Goal: Task Accomplishment & Management: Complete application form

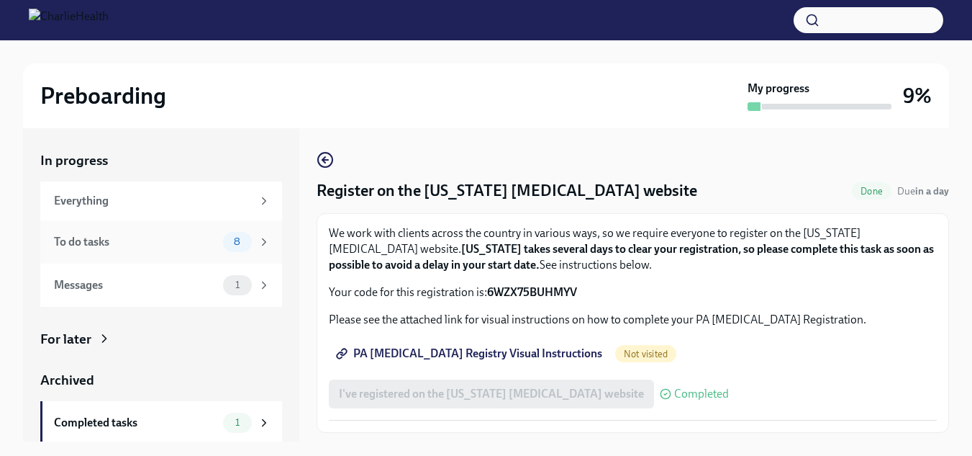
click at [132, 243] on div "To do tasks" at bounding box center [135, 242] width 163 height 16
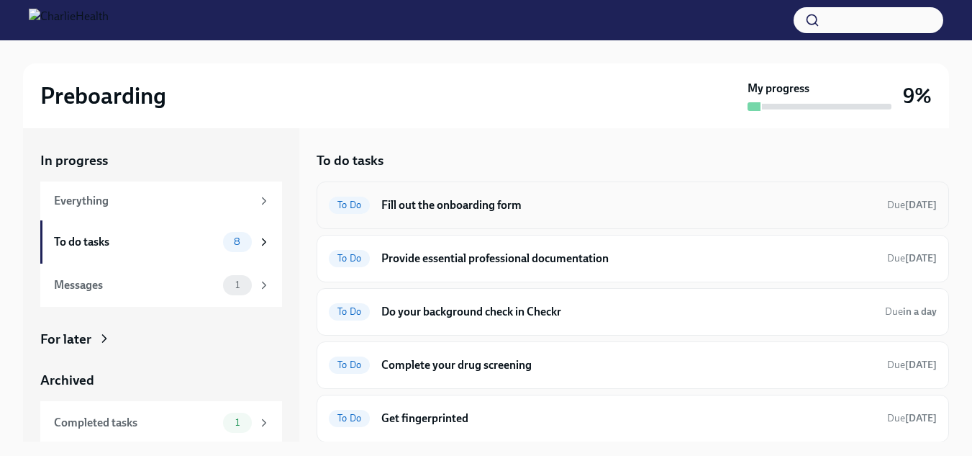
click at [516, 206] on h6 "Fill out the onboarding form" at bounding box center [628, 205] width 494 height 16
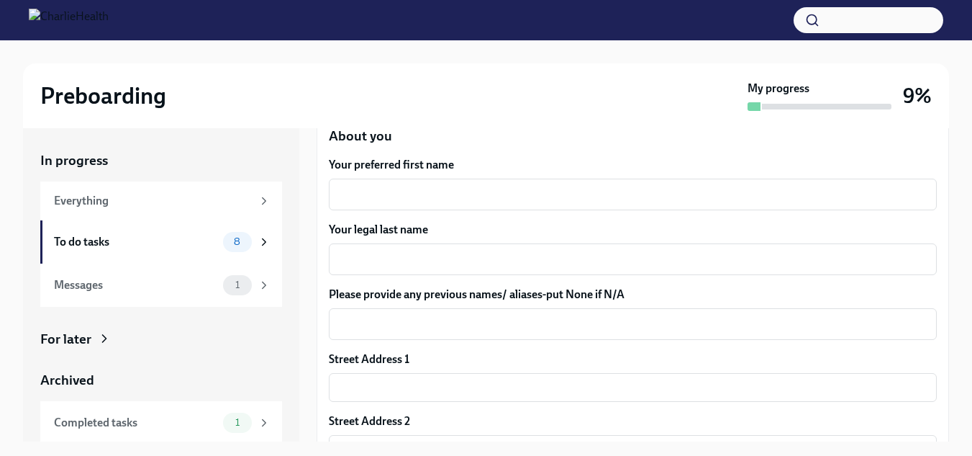
scroll to position [202, 0]
click at [451, 191] on textarea "Your preferred first name" at bounding box center [633, 193] width 591 height 17
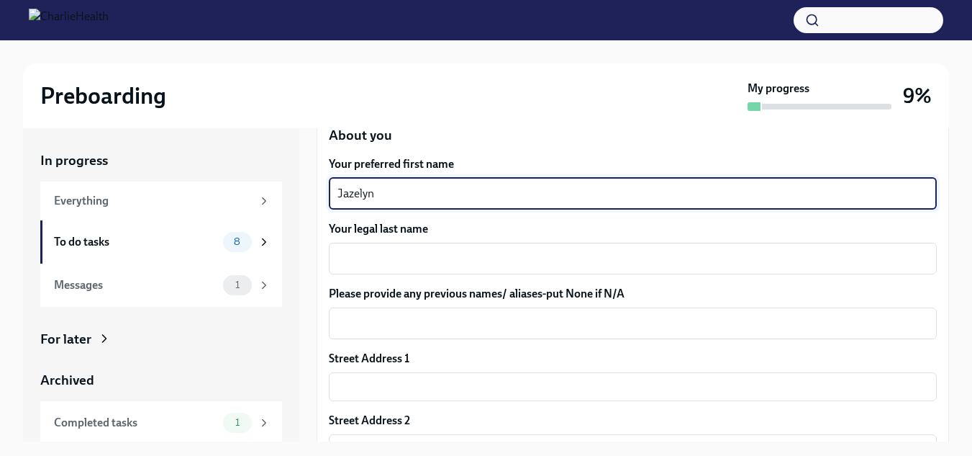
type textarea "Jazelyn"
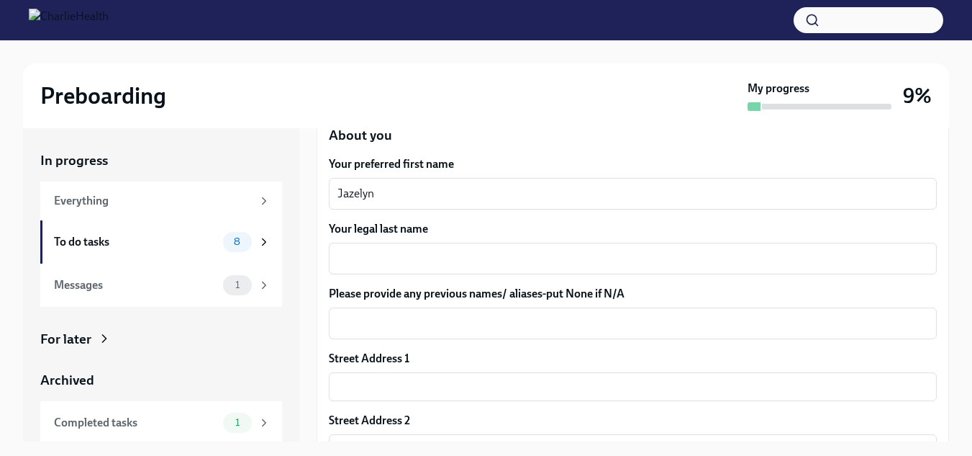
click at [445, 259] on textarea "Your legal last name" at bounding box center [633, 258] width 591 height 17
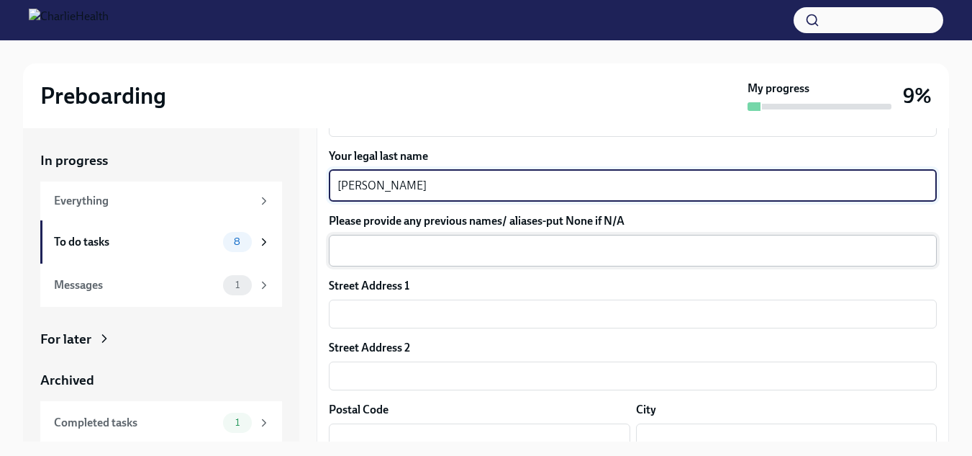
scroll to position [275, 0]
type textarea "[PERSON_NAME]"
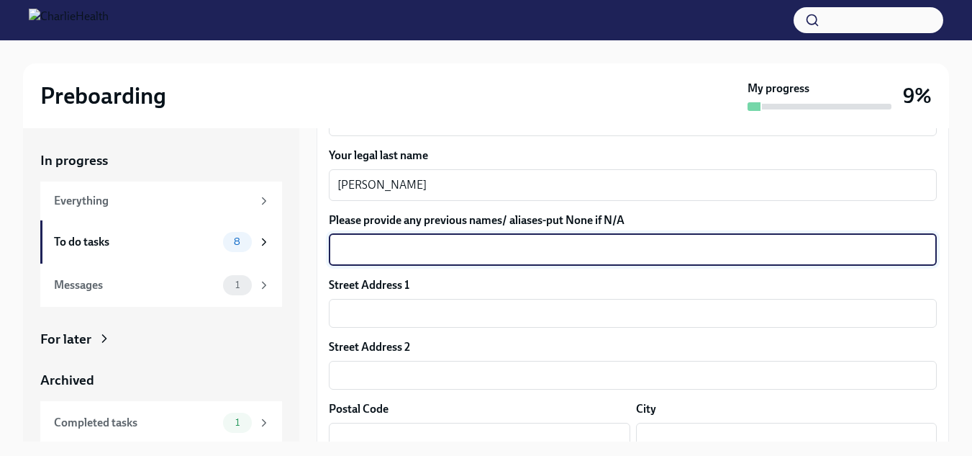
click at [431, 258] on textarea "Please provide any previous names/ aliases-put None if N/A" at bounding box center [633, 249] width 591 height 17
type textarea "N/A"
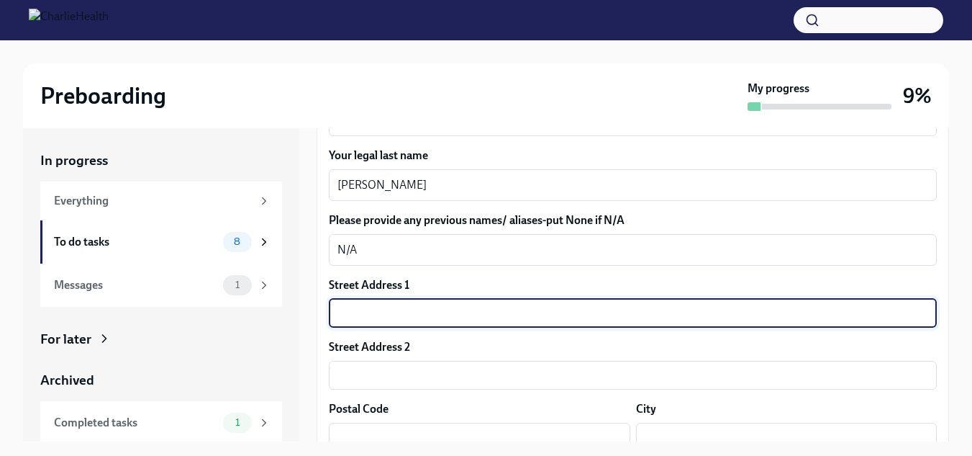
click at [448, 319] on input "text" at bounding box center [633, 313] width 608 height 29
type input "[STREET_ADDRESS]"
type input "Apt 2205"
type input "37129"
type input "Murfreesboro"
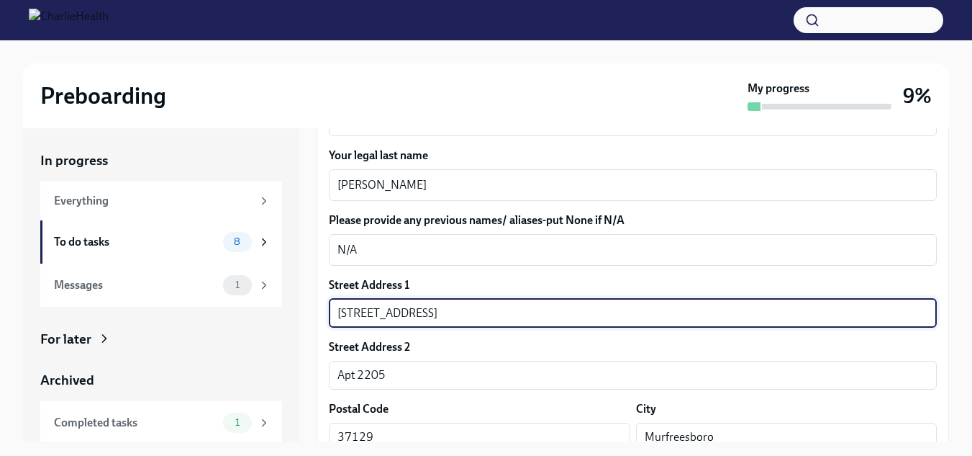
type input "[US_STATE]"
type input "US"
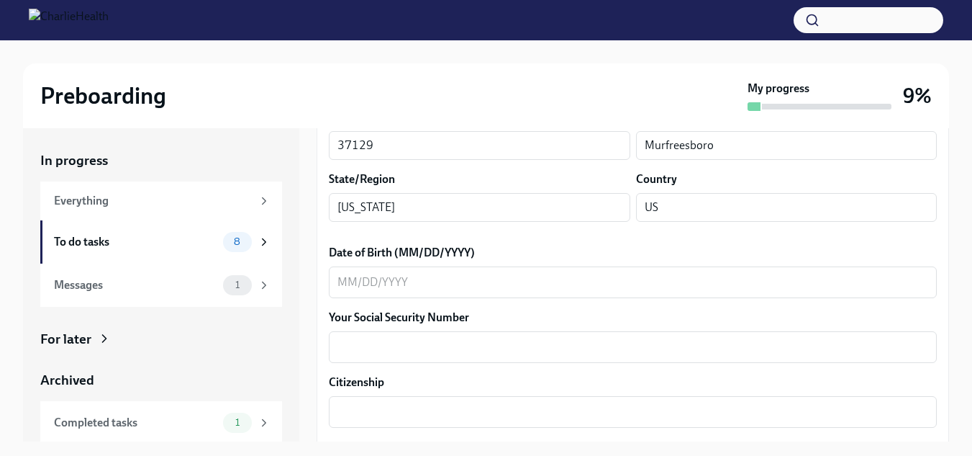
scroll to position [567, 0]
click at [554, 279] on textarea "Date of Birth (MM/DD/YYYY)" at bounding box center [633, 281] width 591 height 17
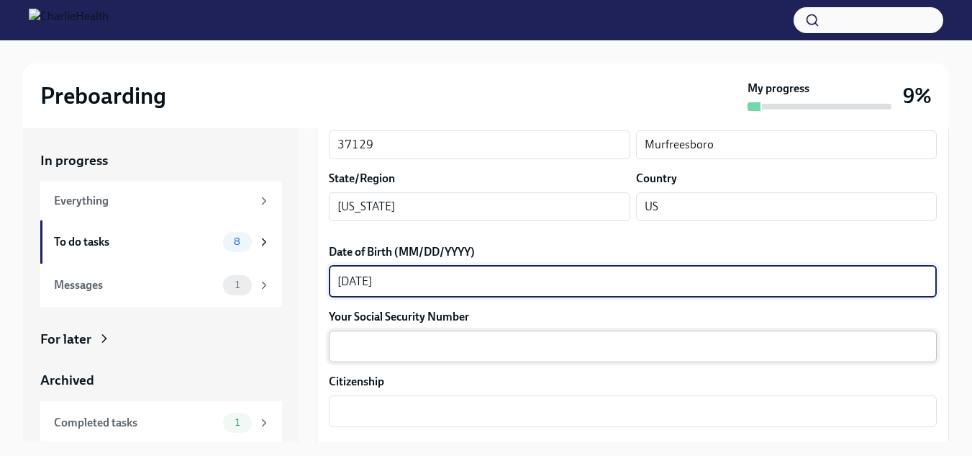
type textarea "[DATE]"
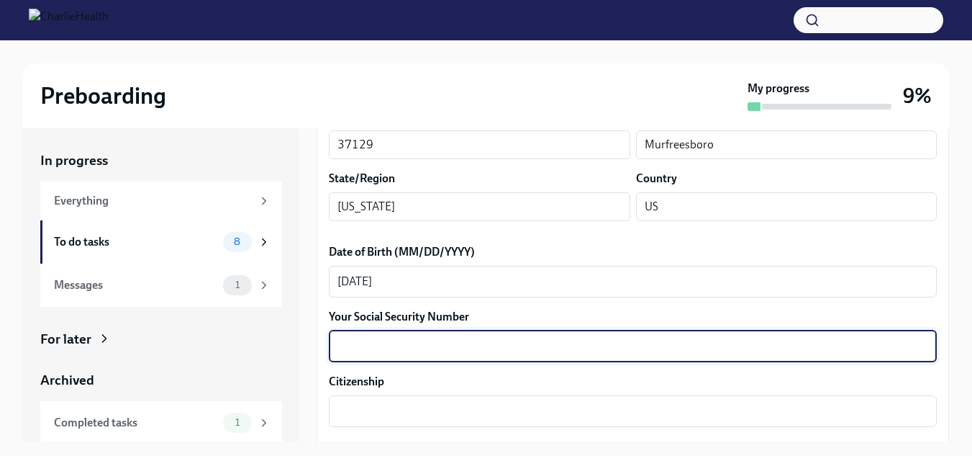
click at [464, 350] on textarea "Your Social Security Number" at bounding box center [633, 346] width 591 height 17
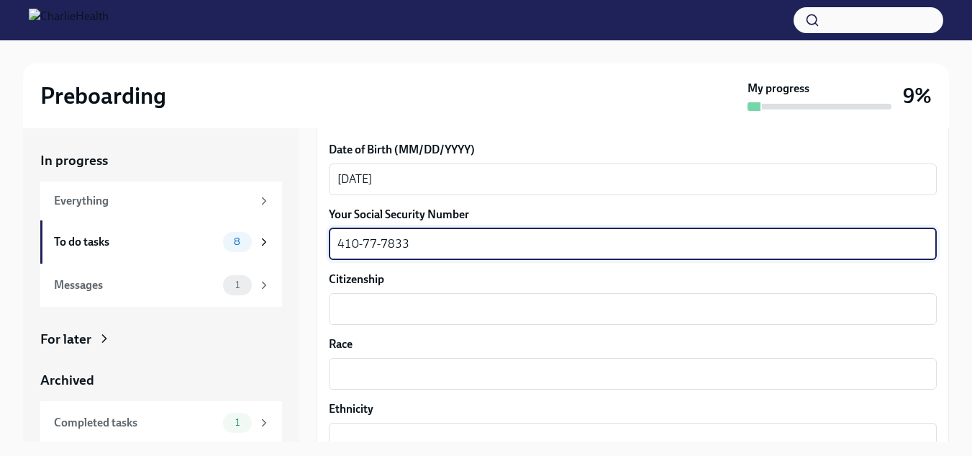
scroll to position [670, 0]
type textarea "410-77-7833"
click at [425, 304] on textarea "Citizenship" at bounding box center [633, 307] width 591 height 17
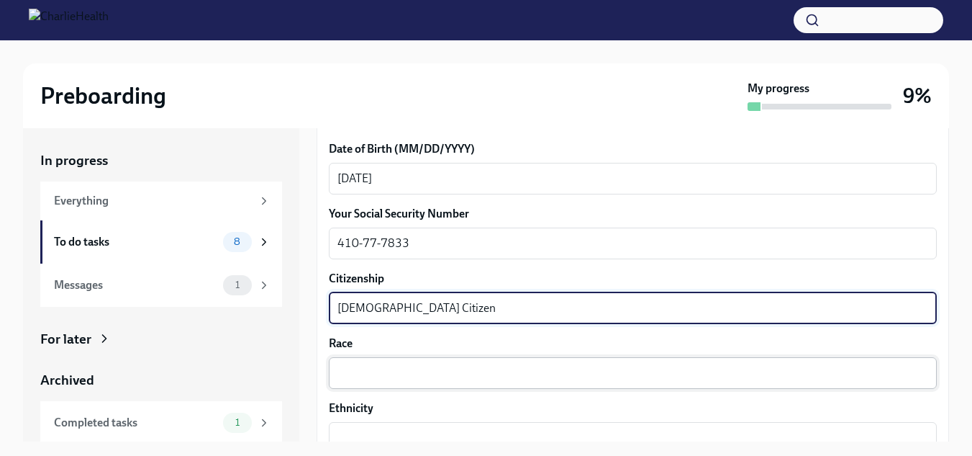
type textarea "[DEMOGRAPHIC_DATA] Citizen"
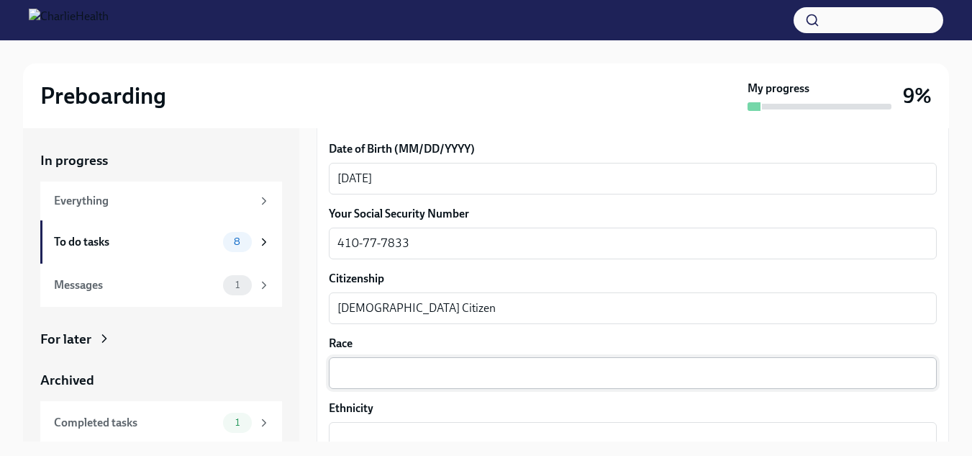
click at [443, 360] on div "x ​" at bounding box center [633, 373] width 608 height 32
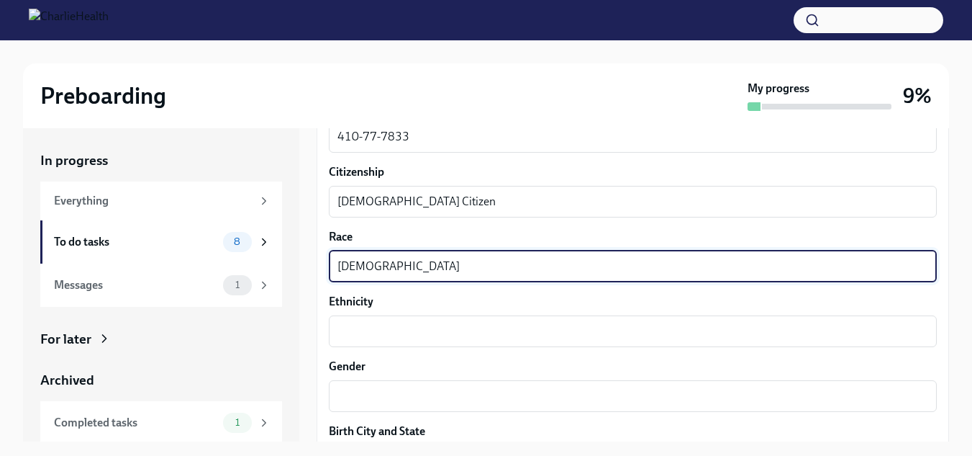
scroll to position [777, 0]
type textarea "[DEMOGRAPHIC_DATA]"
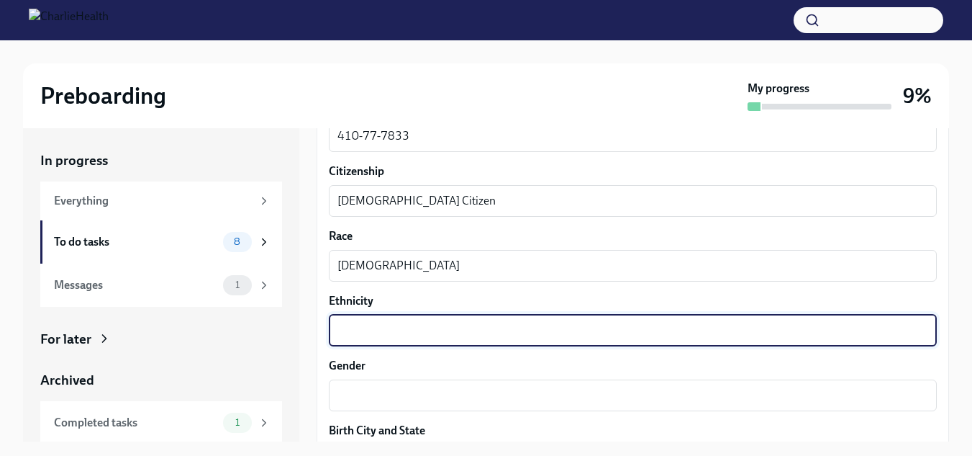
click at [419, 323] on textarea "Ethnicity" at bounding box center [633, 330] width 591 height 17
click at [407, 388] on textarea "Gender" at bounding box center [633, 394] width 591 height 17
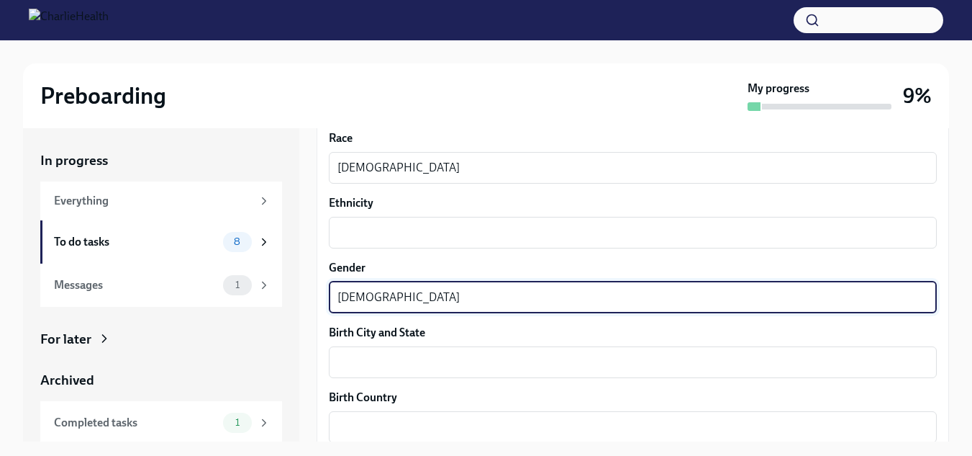
scroll to position [877, 0]
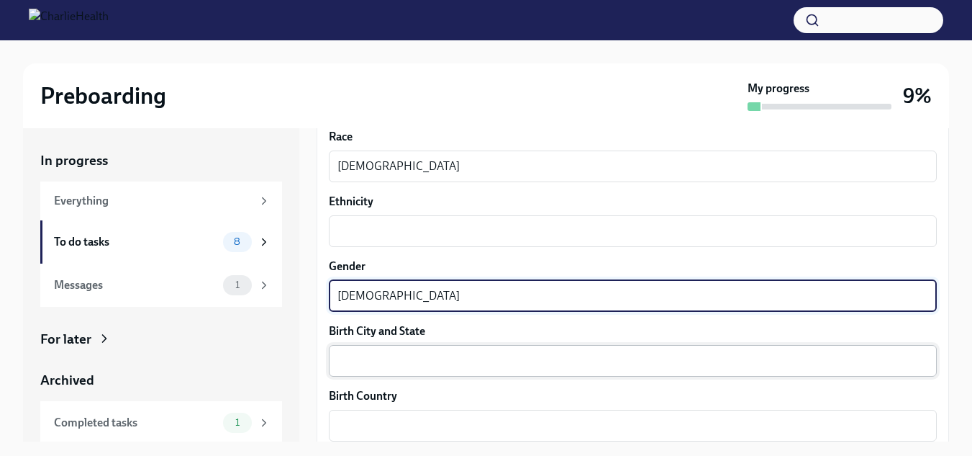
type textarea "[DEMOGRAPHIC_DATA]"
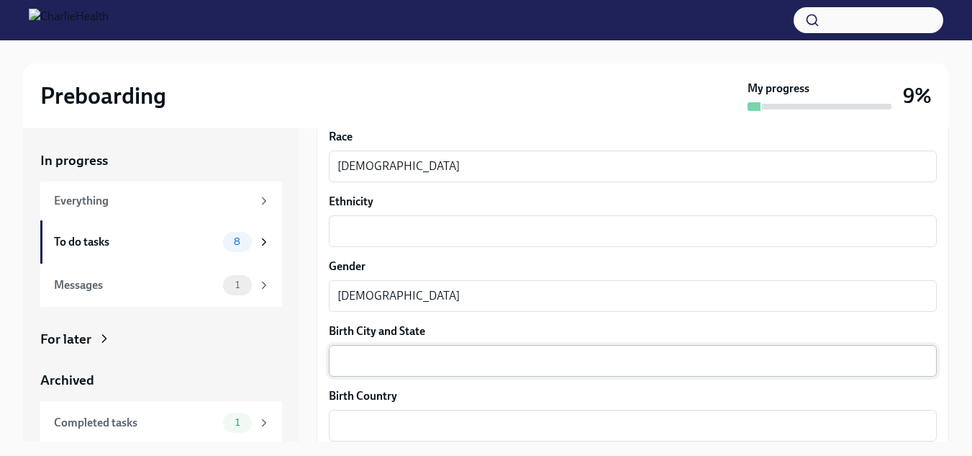
click at [404, 370] on div "x ​" at bounding box center [633, 361] width 608 height 32
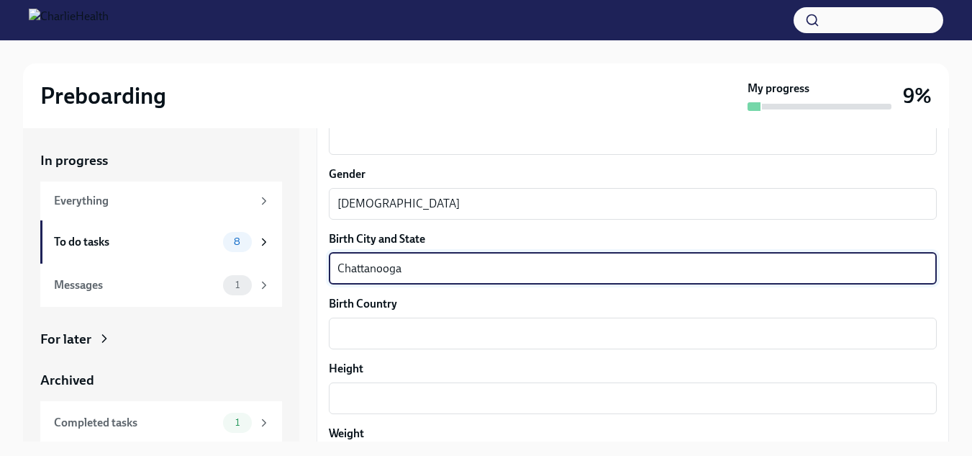
scroll to position [969, 0]
type textarea "[GEOGRAPHIC_DATA], [GEOGRAPHIC_DATA]"
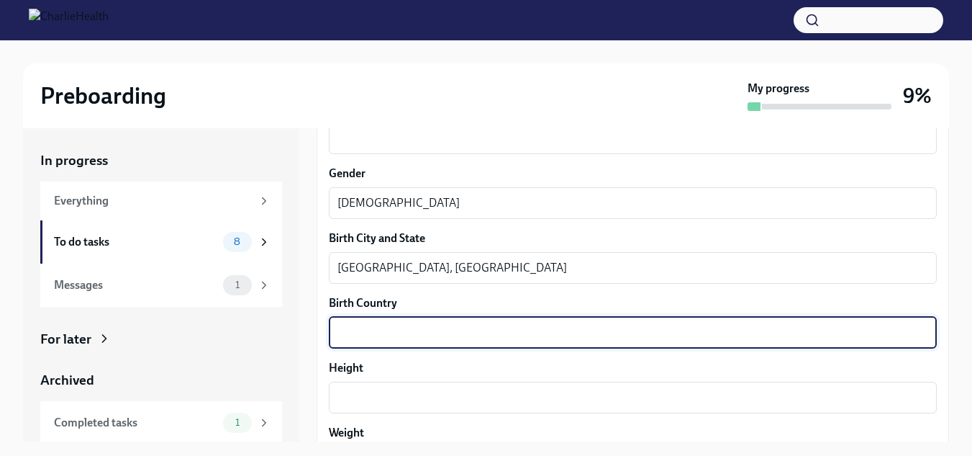
click at [375, 336] on textarea "Birth Country" at bounding box center [633, 332] width 591 height 17
type textarea "[GEOGRAPHIC_DATA]"
click at [400, 389] on textarea "Height" at bounding box center [633, 397] width 591 height 17
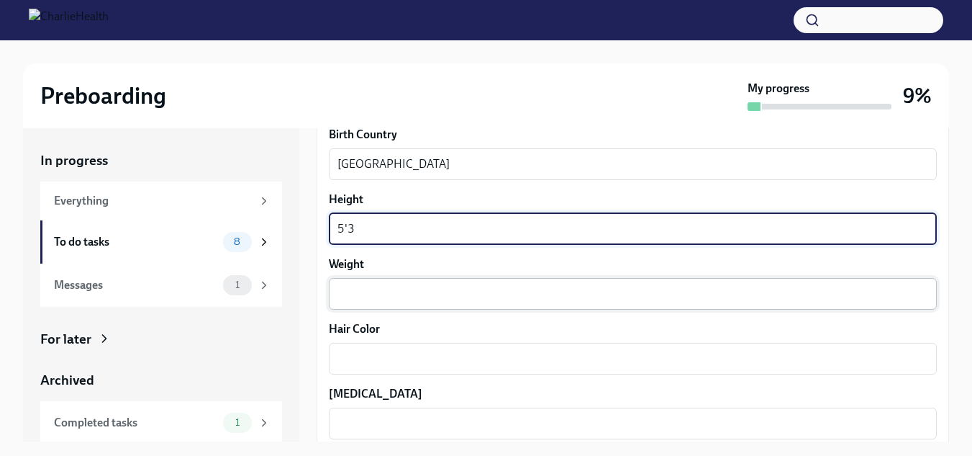
scroll to position [1142, 0]
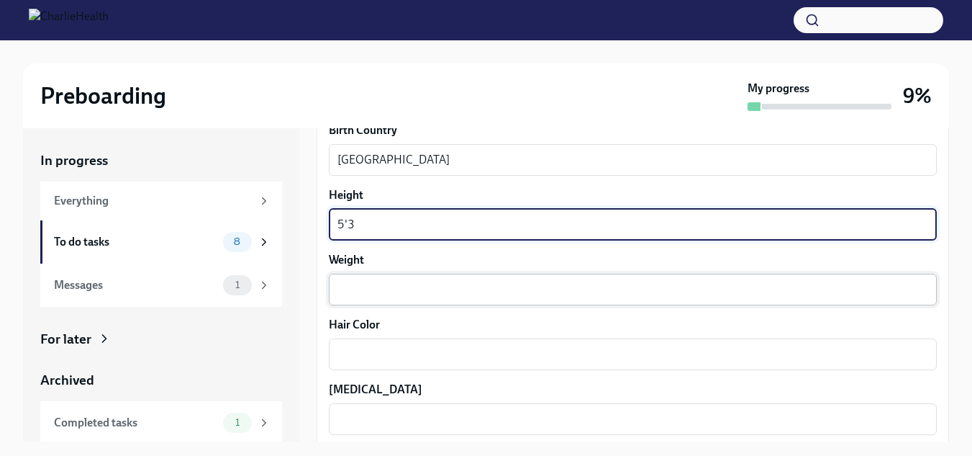
type textarea "5'3"
click at [394, 289] on textarea "Weight" at bounding box center [633, 289] width 591 height 17
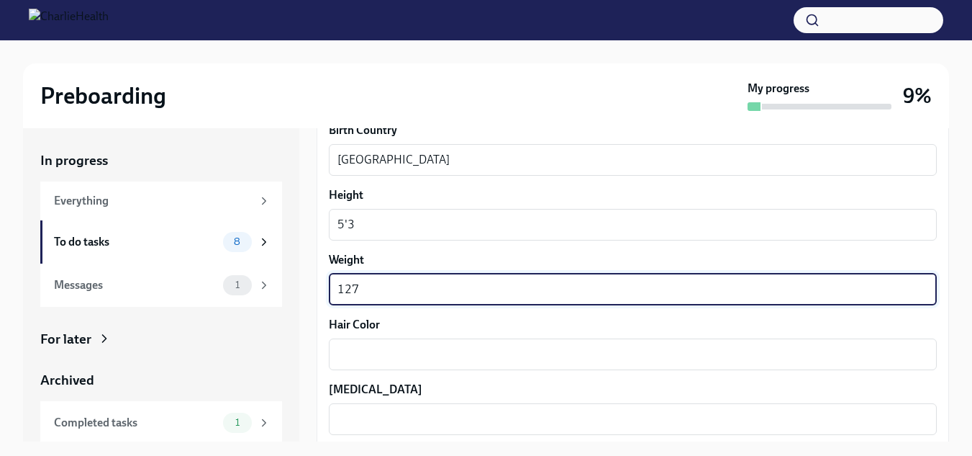
type textarea "127"
click at [412, 334] on div "Hair Color x ​" at bounding box center [633, 343] width 608 height 53
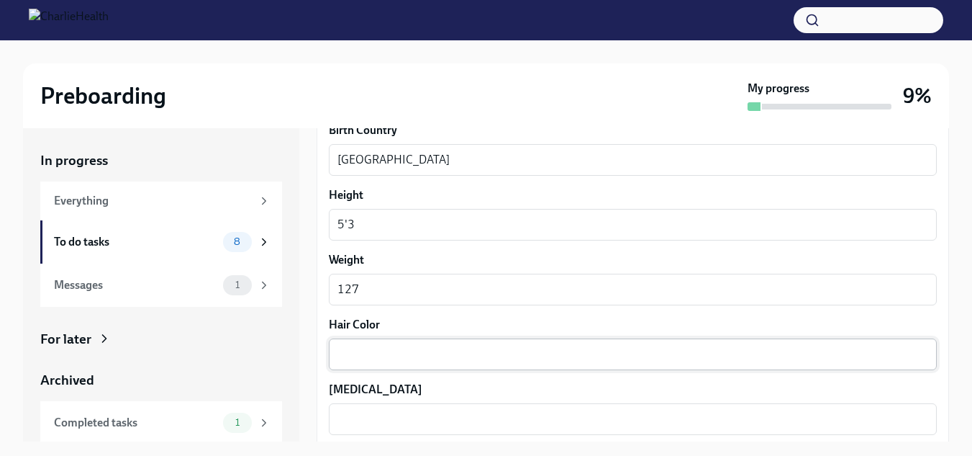
click at [425, 366] on div "x ​" at bounding box center [633, 354] width 608 height 32
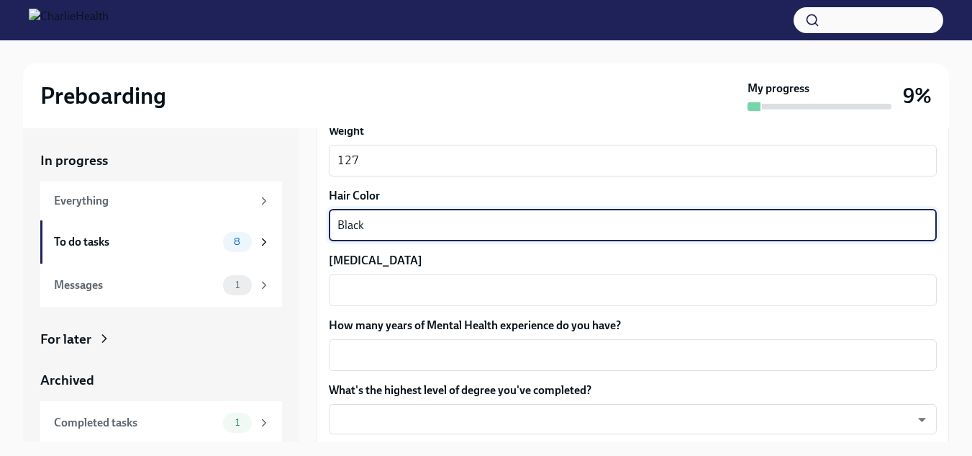
scroll to position [1272, 0]
type textarea "Black"
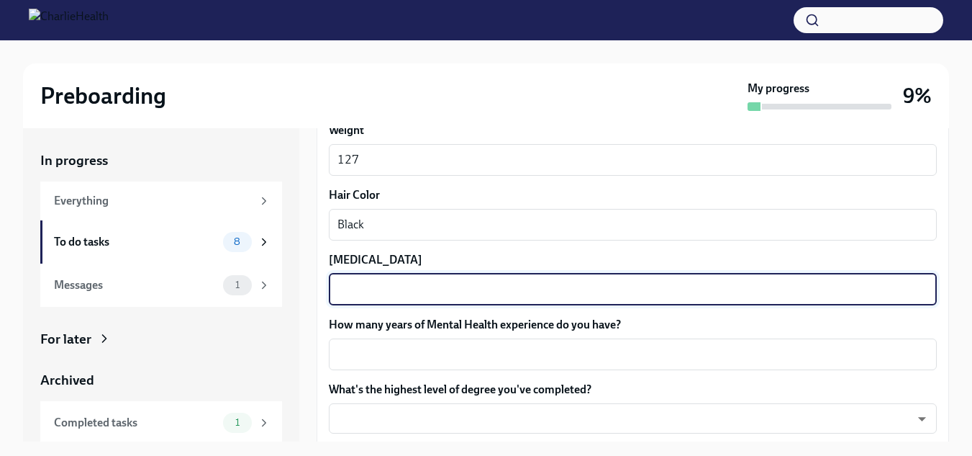
click at [369, 288] on textarea "[MEDICAL_DATA]" at bounding box center [633, 289] width 591 height 17
type textarea "brown"
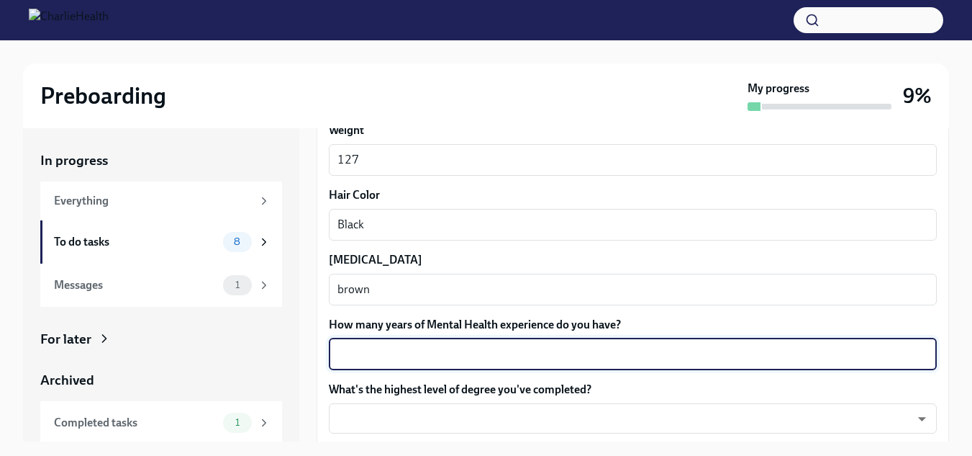
click at [388, 353] on textarea "How many years of Mental Health experience do you have?" at bounding box center [633, 353] width 591 height 17
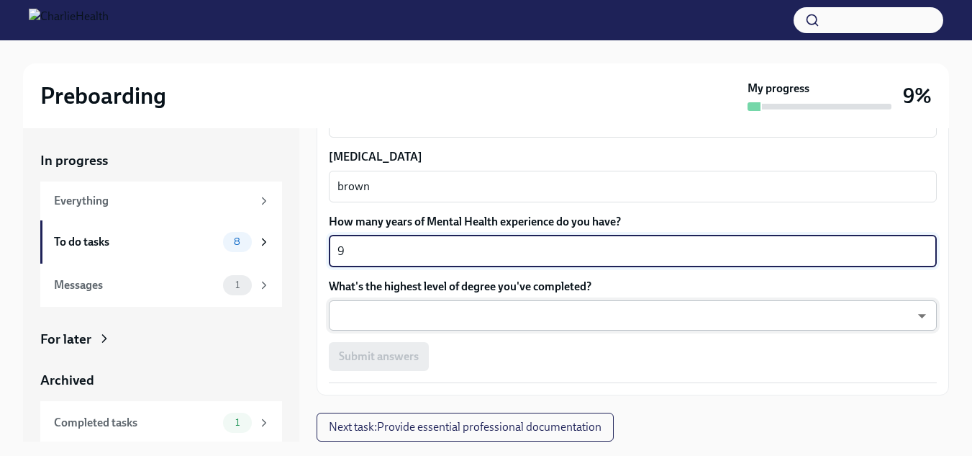
type textarea "9"
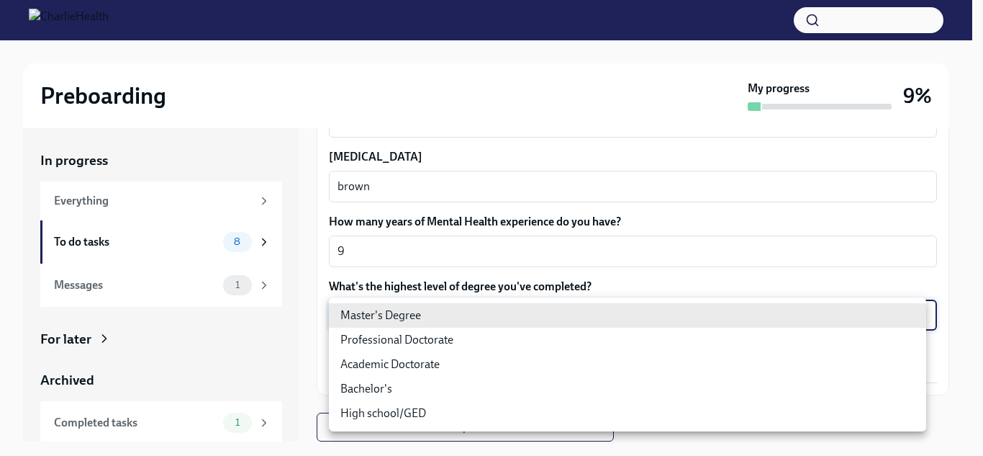
click at [377, 326] on body "Preboarding My progress 9% In progress Everything To do tasks 8 Messages 1 For …" at bounding box center [491, 240] width 983 height 481
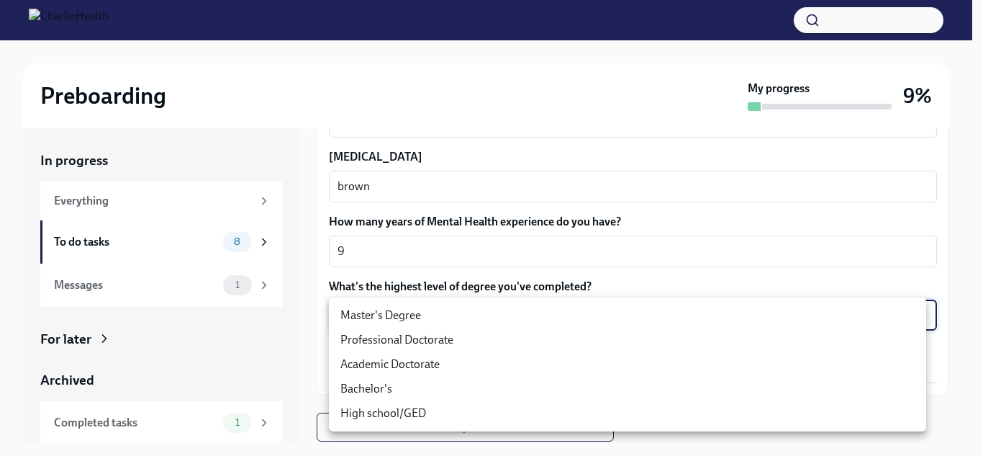
click at [369, 316] on li "Master's Degree" at bounding box center [627, 315] width 597 height 24
type input "2vBr-ghkD"
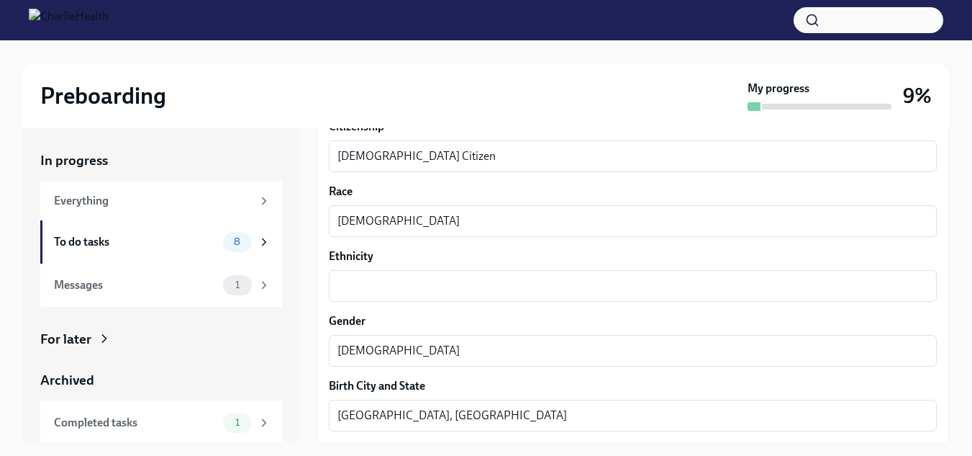
scroll to position [814, 0]
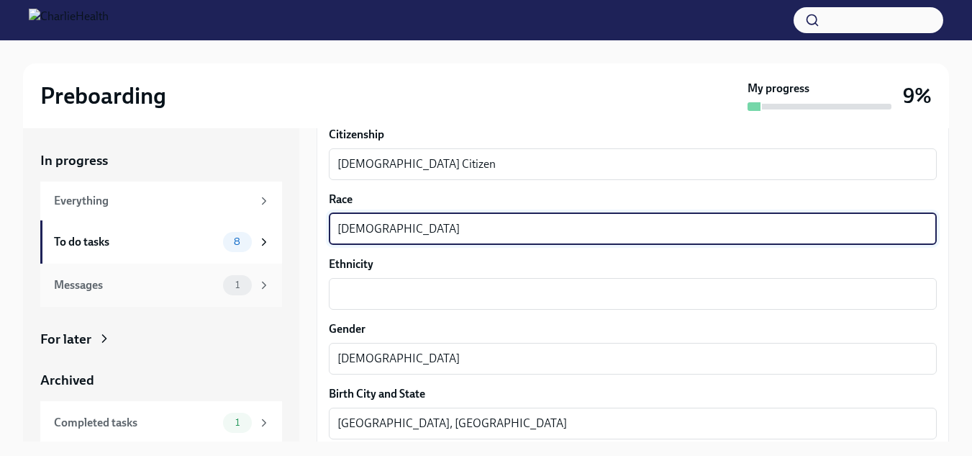
drag, startPoint x: 456, startPoint y: 228, endPoint x: 235, endPoint y: 263, distance: 223.7
click at [235, 263] on div "In progress Everything To do tasks 8 Messages 1 For later Archived Completed ta…" at bounding box center [486, 284] width 926 height 313
type textarea "Black"
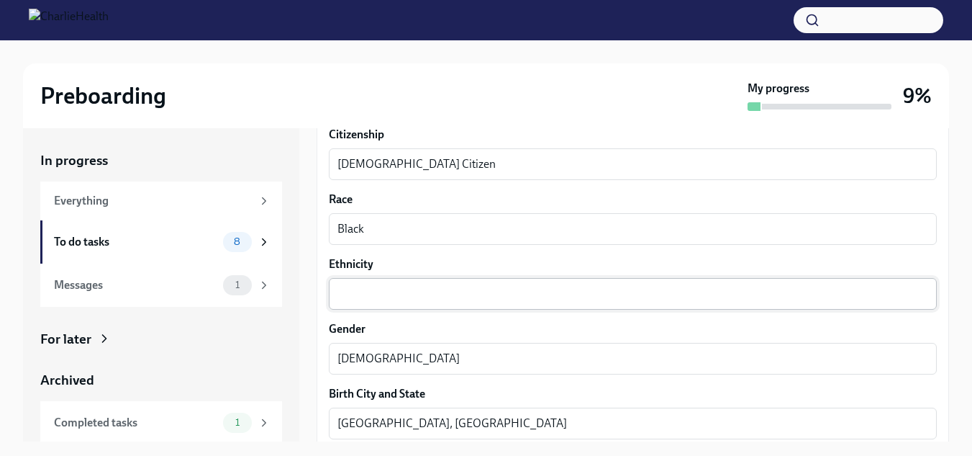
click at [391, 281] on div "x ​" at bounding box center [633, 294] width 608 height 32
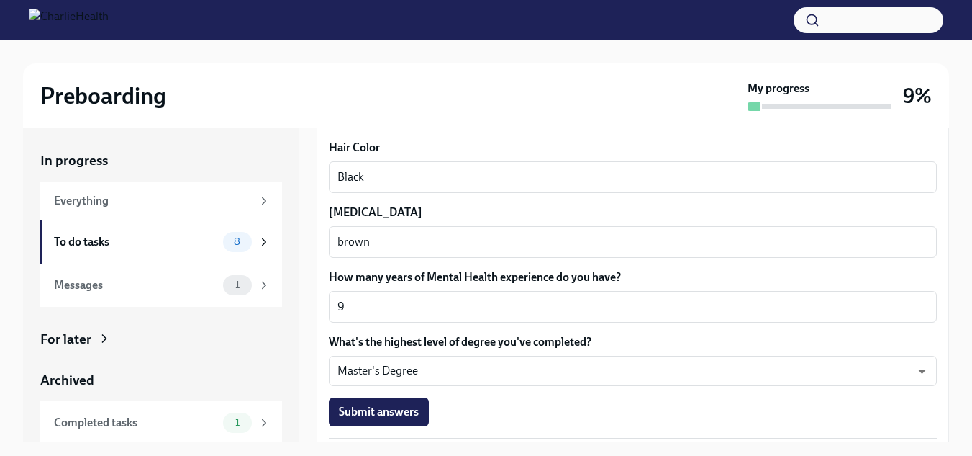
scroll to position [1375, 0]
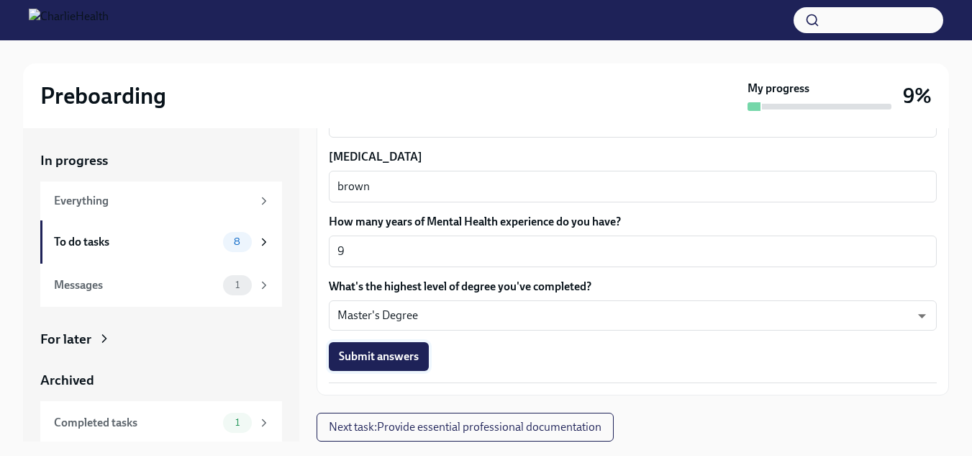
type textarea "[DEMOGRAPHIC_DATA]"
click at [391, 362] on span "Submit answers" at bounding box center [379, 356] width 80 height 14
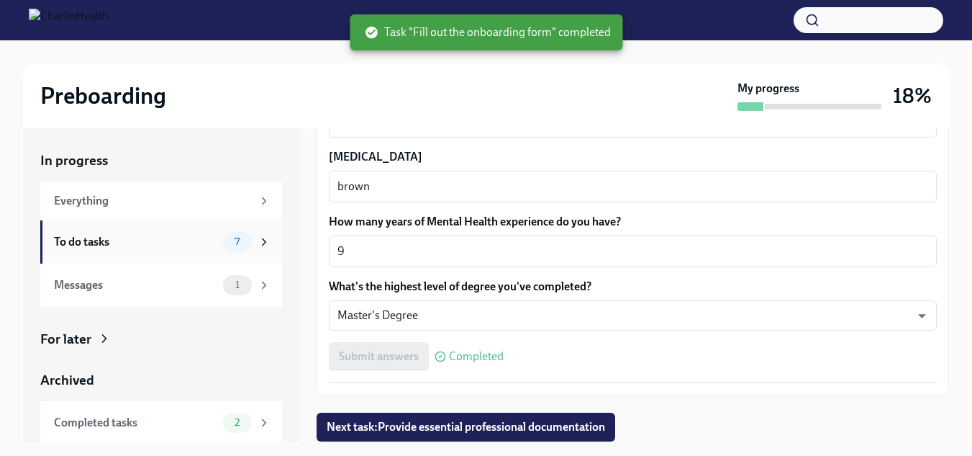
click at [167, 238] on div "To do tasks" at bounding box center [135, 242] width 163 height 16
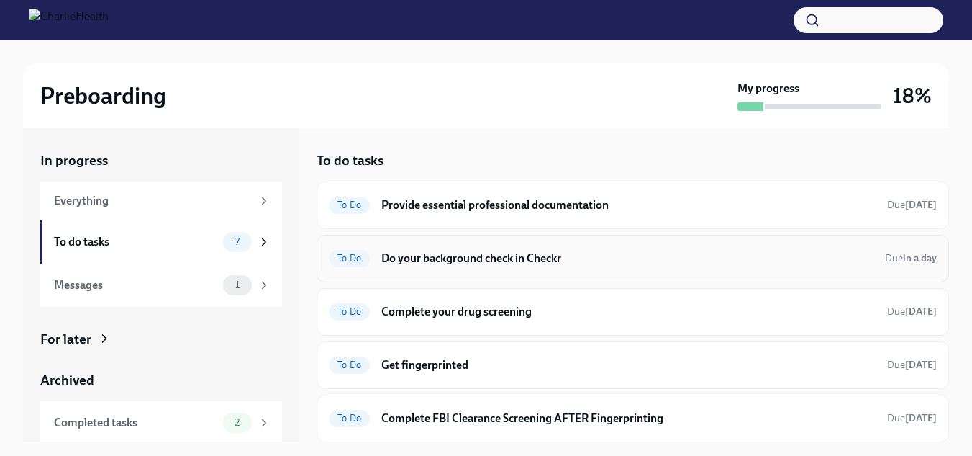
click at [557, 258] on h6 "Do your background check in Checkr" at bounding box center [627, 258] width 492 height 16
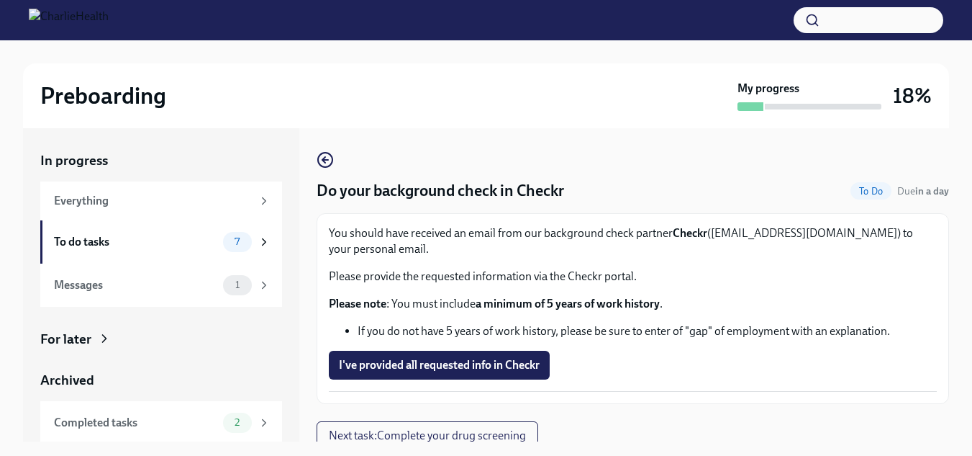
scroll to position [9, 0]
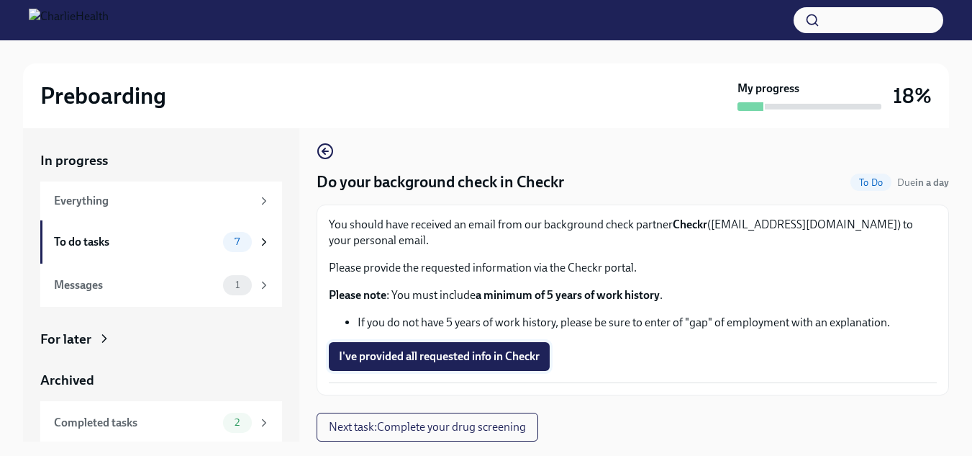
click at [391, 361] on span "I've provided all requested info in Checkr" at bounding box center [439, 356] width 201 height 14
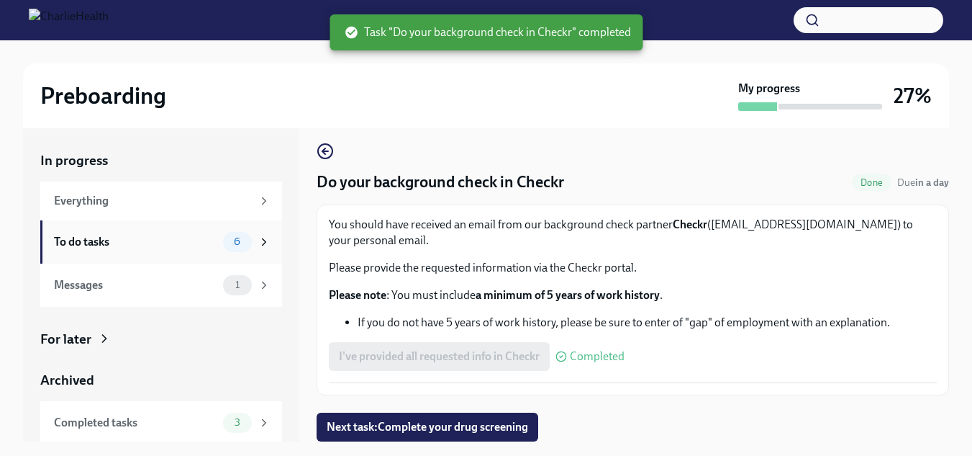
click at [140, 240] on div "To do tasks" at bounding box center [135, 242] width 163 height 16
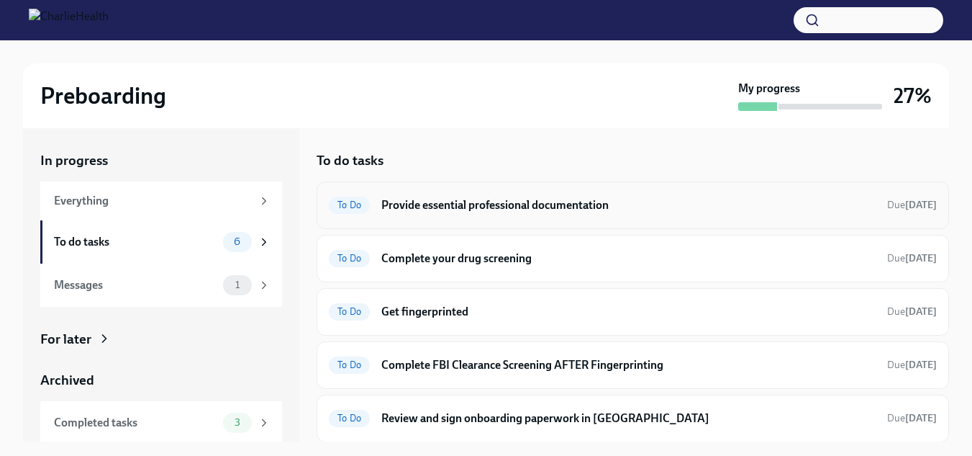
click at [555, 212] on h6 "Provide essential professional documentation" at bounding box center [628, 205] width 494 height 16
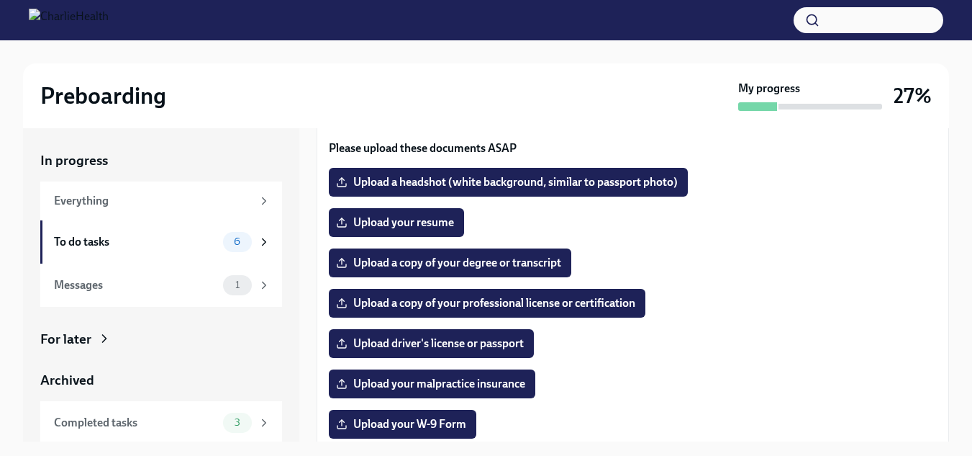
scroll to position [84, 0]
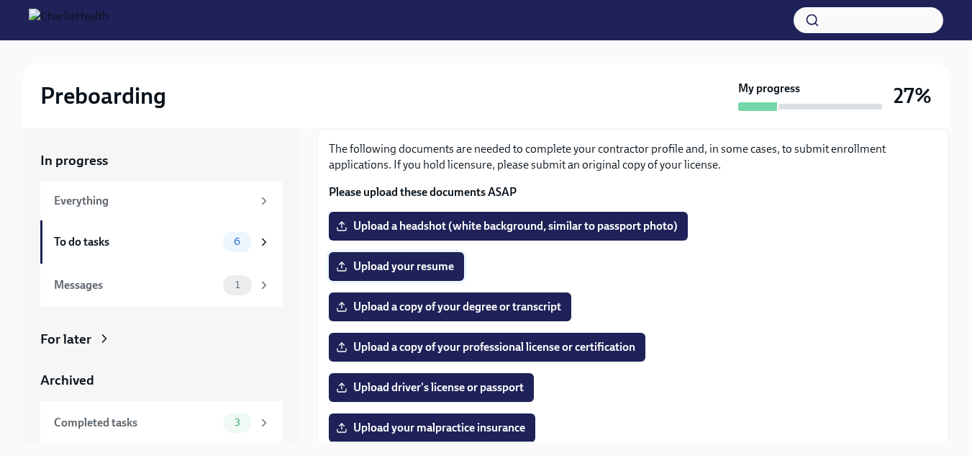
click at [452, 265] on span "Upload your resume" at bounding box center [396, 266] width 115 height 14
click at [0, 0] on input "Upload your resume" at bounding box center [0, 0] width 0 height 0
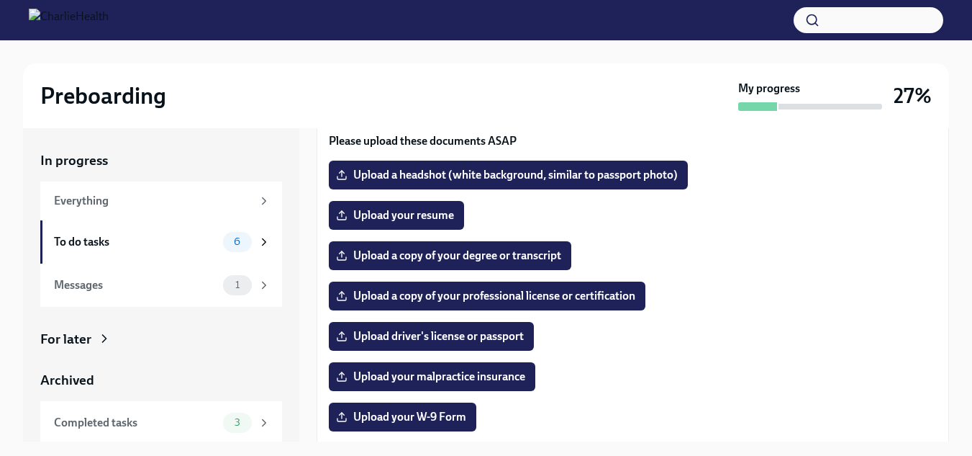
scroll to position [133, 0]
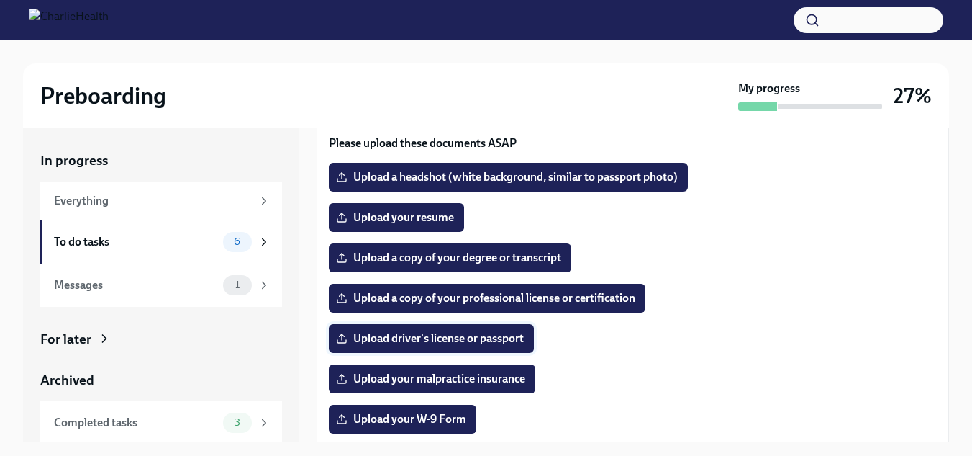
click at [440, 332] on span "Upload driver's license or passport" at bounding box center [431, 338] width 185 height 14
click at [0, 0] on input "Upload driver's license or passport" at bounding box center [0, 0] width 0 height 0
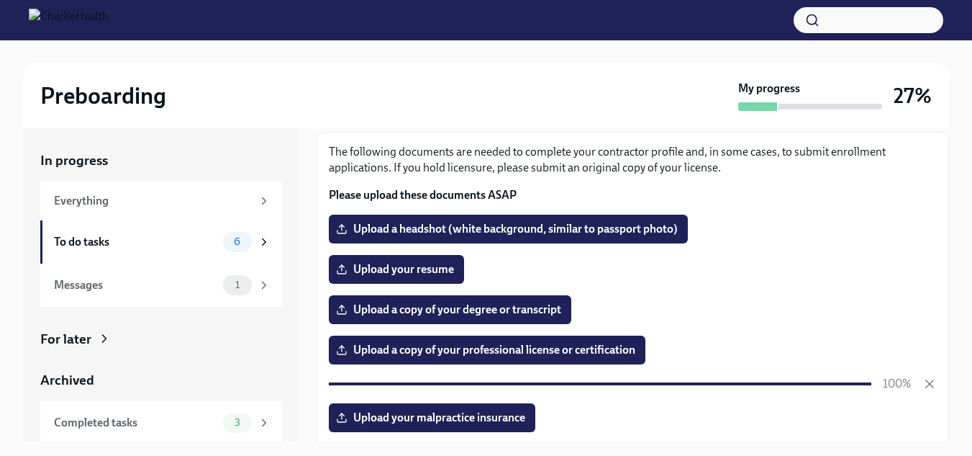
scroll to position [81, 0]
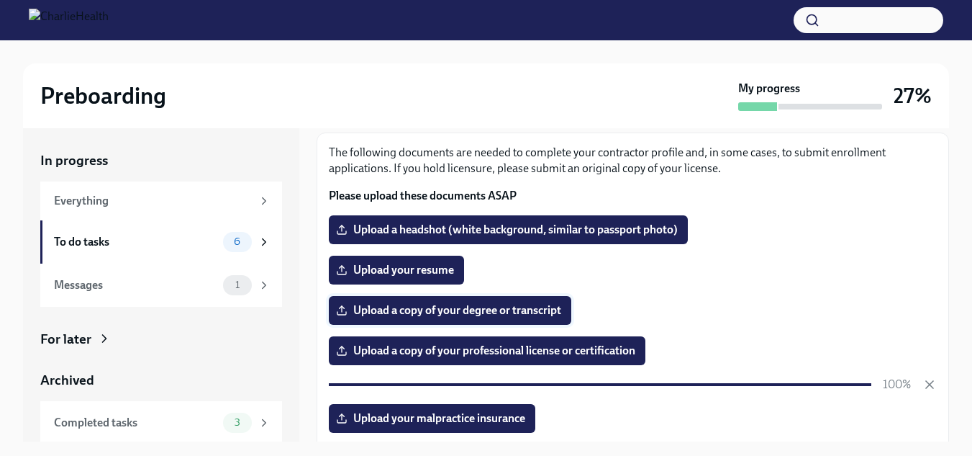
click at [517, 312] on span "Upload a copy of your degree or transcript" at bounding box center [450, 310] width 222 height 14
click at [0, 0] on input "Upload a copy of your degree or transcript" at bounding box center [0, 0] width 0 height 0
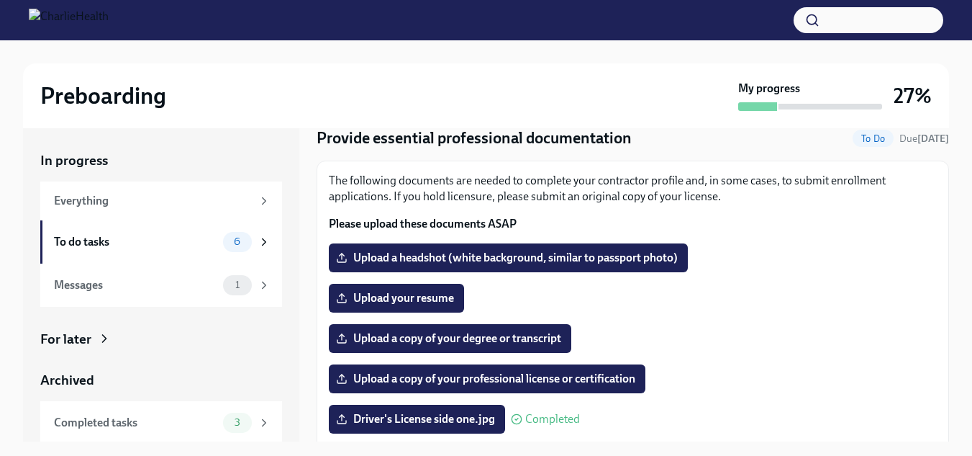
scroll to position [52, 0]
click at [454, 348] on label "Upload a copy of your degree or transcript" at bounding box center [450, 339] width 243 height 29
click at [0, 0] on input "Upload a copy of your degree or transcript" at bounding box center [0, 0] width 0 height 0
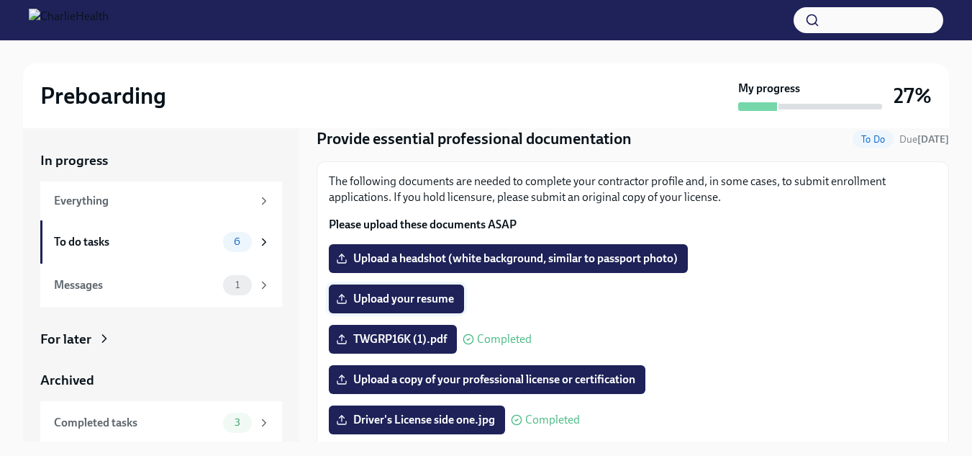
click at [403, 300] on span "Upload your resume" at bounding box center [396, 298] width 115 height 14
click at [0, 0] on input "Upload your resume" at bounding box center [0, 0] width 0 height 0
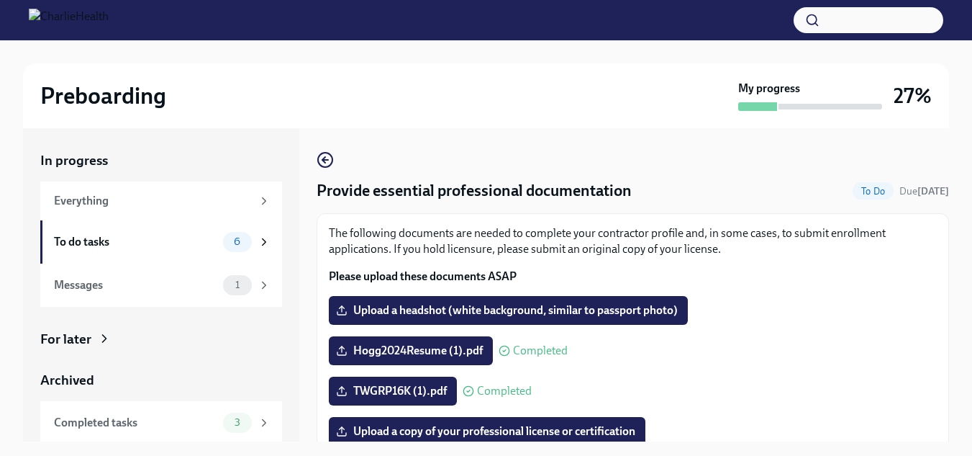
scroll to position [337, 0]
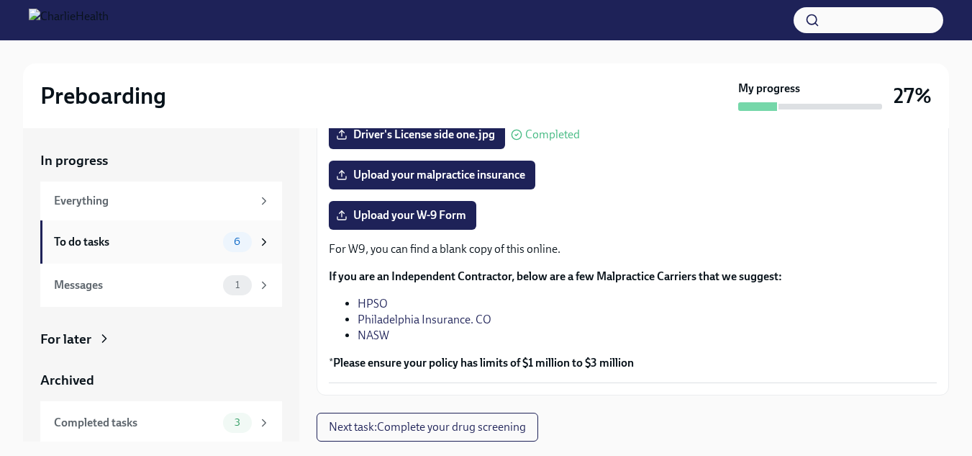
click at [114, 245] on div "To do tasks" at bounding box center [135, 242] width 163 height 16
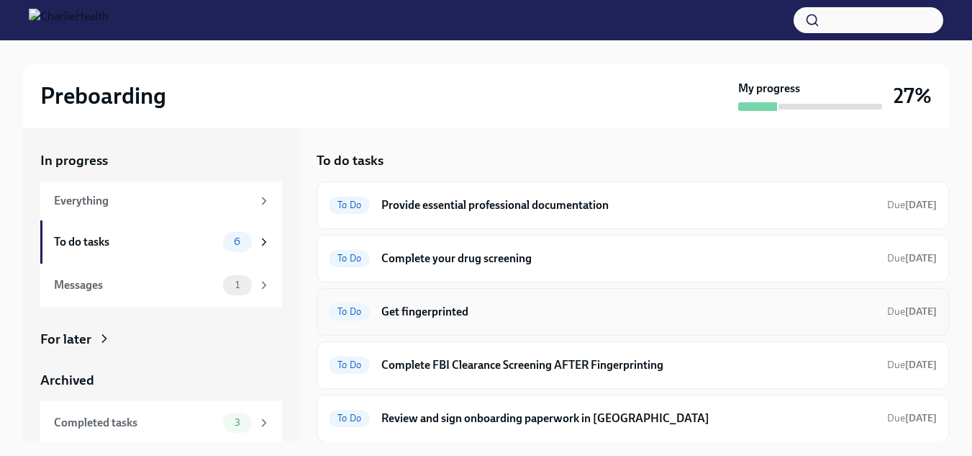
scroll to position [54, 0]
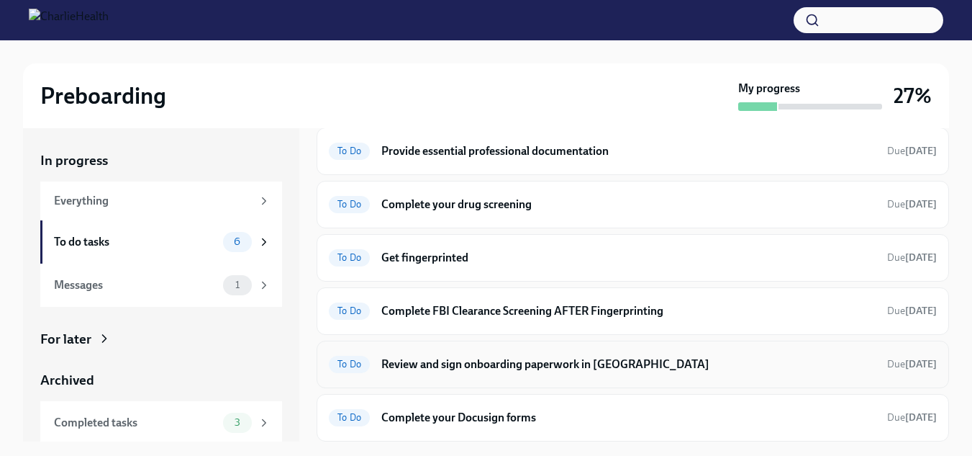
click at [486, 364] on h6 "Review and sign onboarding paperwork in [GEOGRAPHIC_DATA]" at bounding box center [628, 364] width 494 height 16
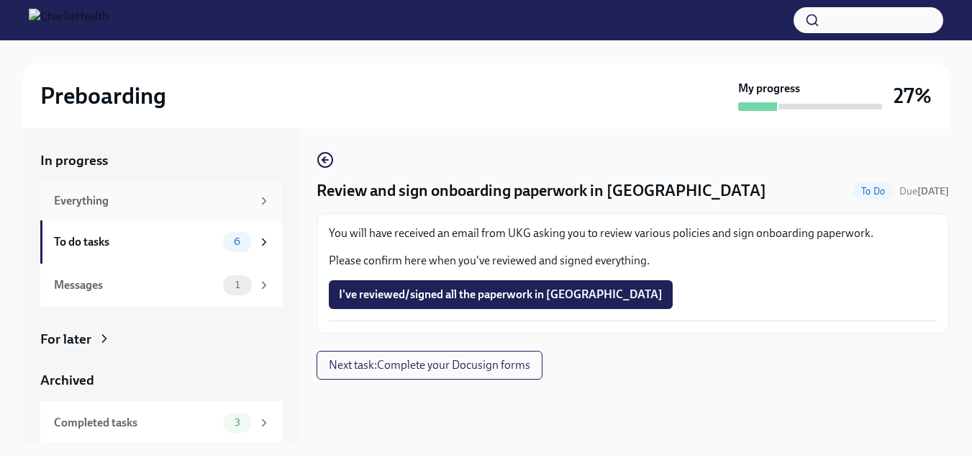
click at [145, 203] on div "Everything" at bounding box center [153, 201] width 198 height 16
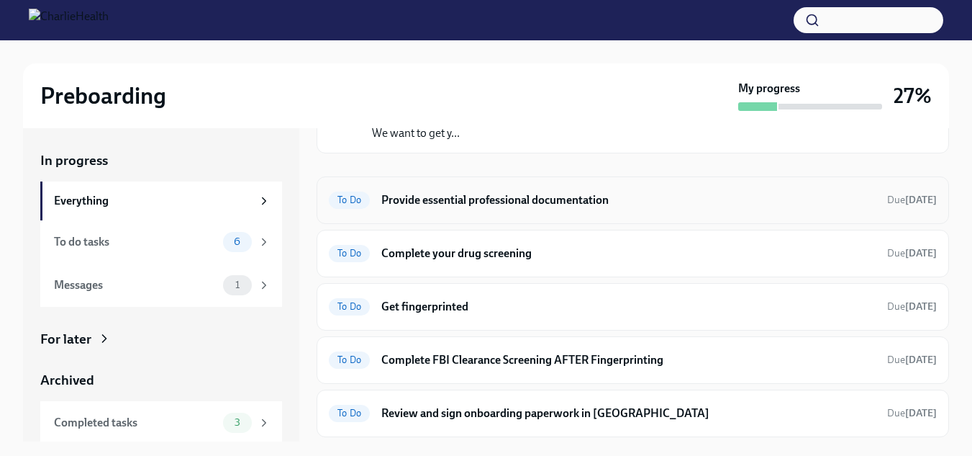
scroll to position [117, 0]
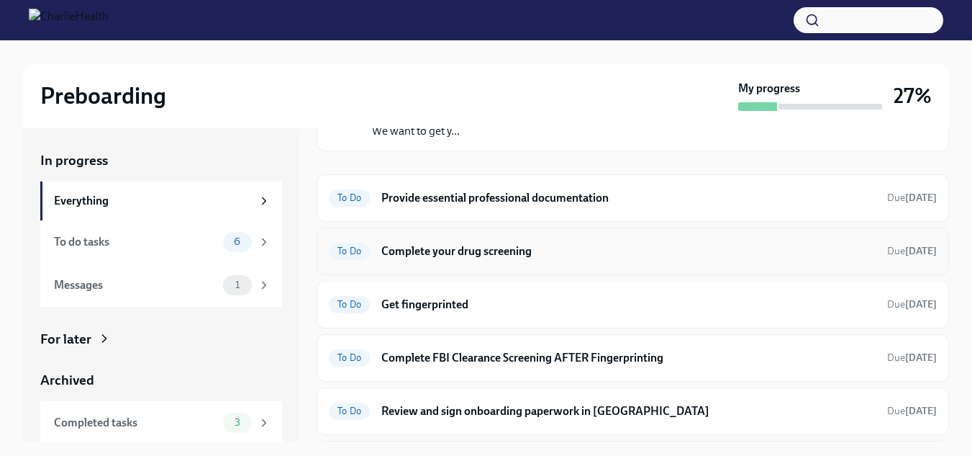
click at [486, 255] on h6 "Complete your drug screening" at bounding box center [628, 251] width 494 height 16
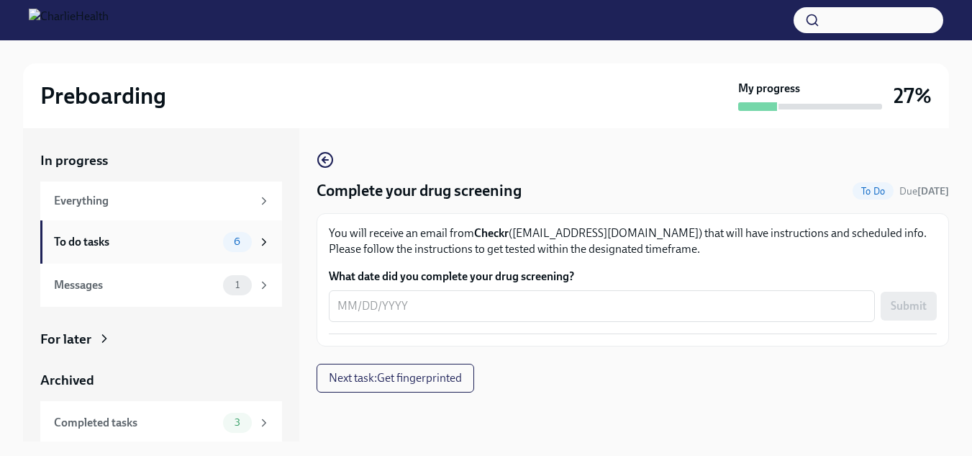
click at [160, 227] on div "To do tasks 6" at bounding box center [161, 241] width 242 height 43
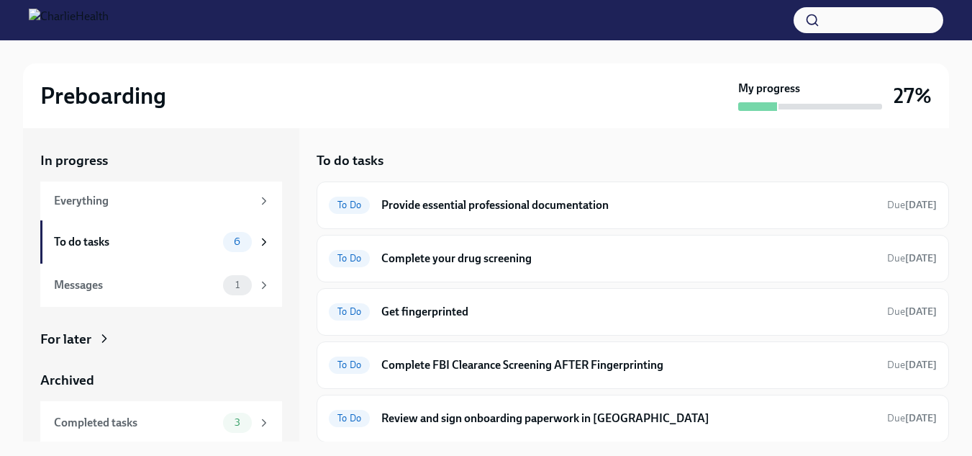
scroll to position [54, 0]
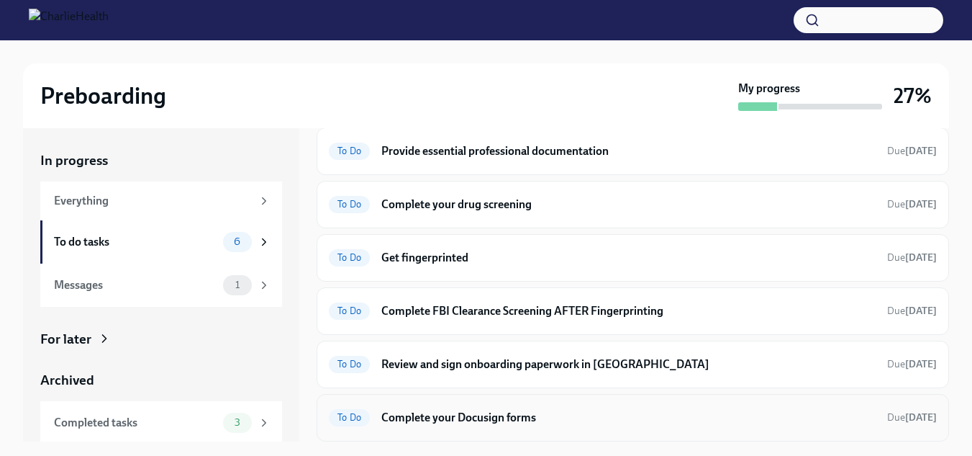
click at [461, 419] on h6 "Complete your Docusign forms" at bounding box center [628, 417] width 494 height 16
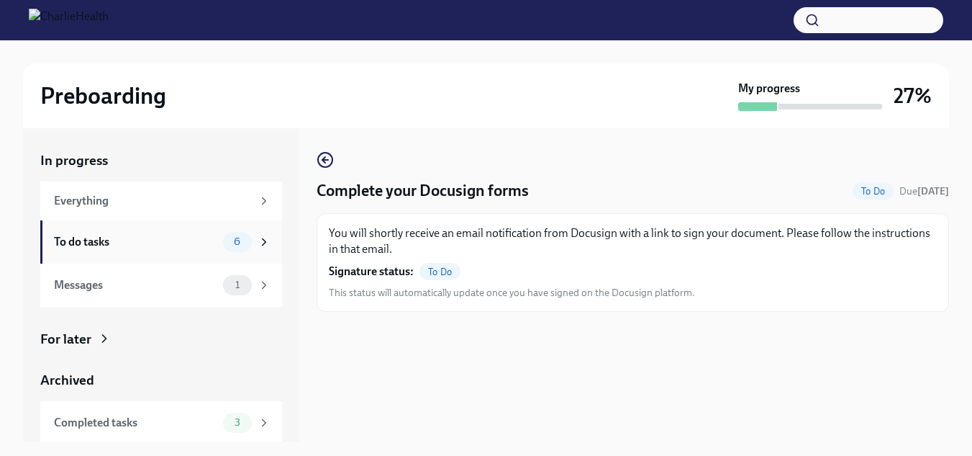
click at [141, 249] on div "To do tasks" at bounding box center [135, 242] width 163 height 16
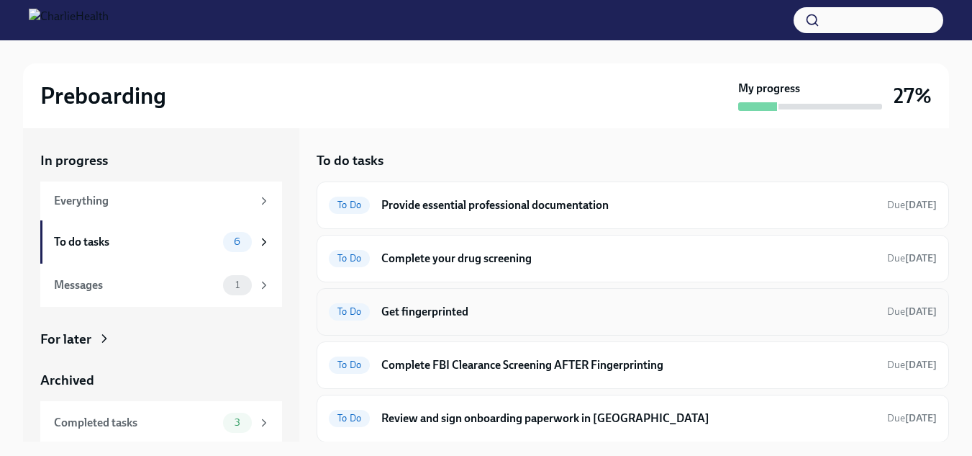
scroll to position [54, 0]
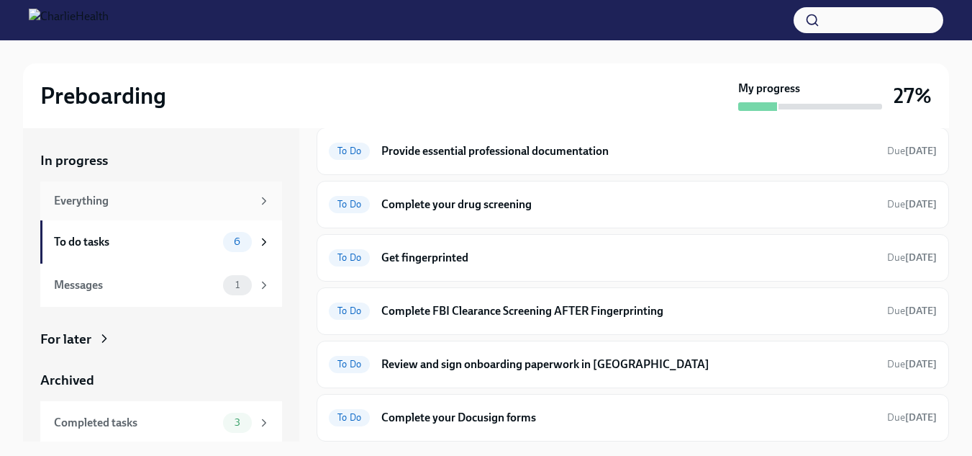
click at [158, 199] on div "Everything" at bounding box center [153, 201] width 198 height 16
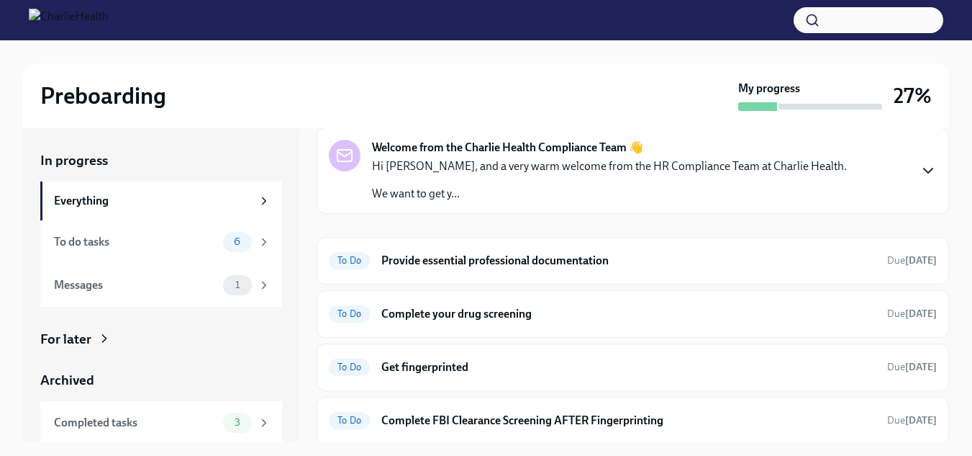
click at [920, 172] on icon "button" at bounding box center [928, 170] width 17 height 17
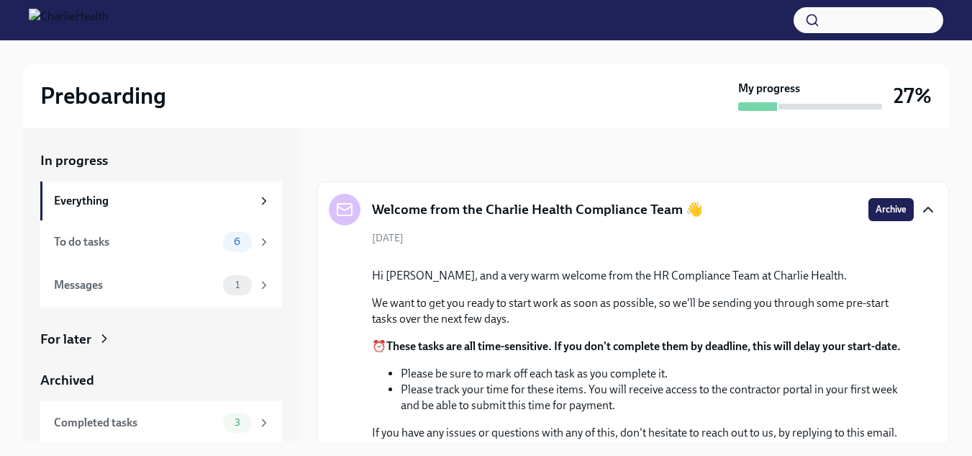
click at [923, 212] on icon "button" at bounding box center [928, 209] width 17 height 17
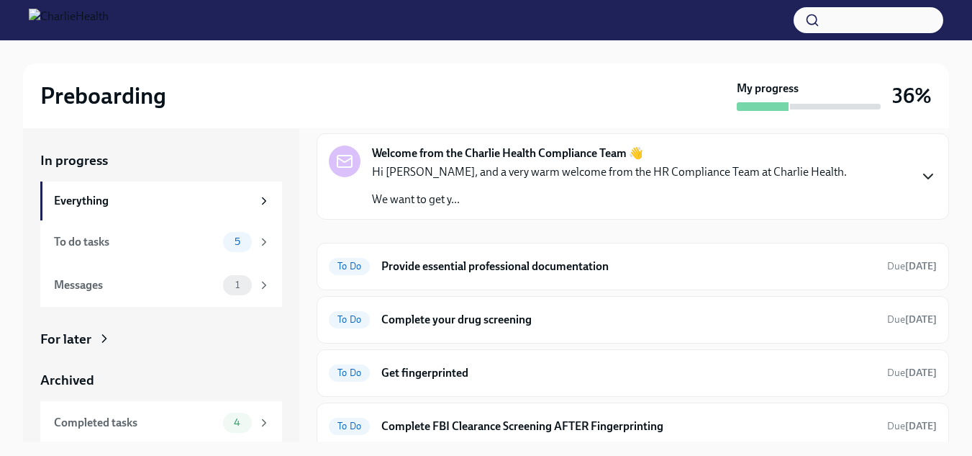
scroll to position [53, 0]
